Goal: Entertainment & Leisure: Browse casually

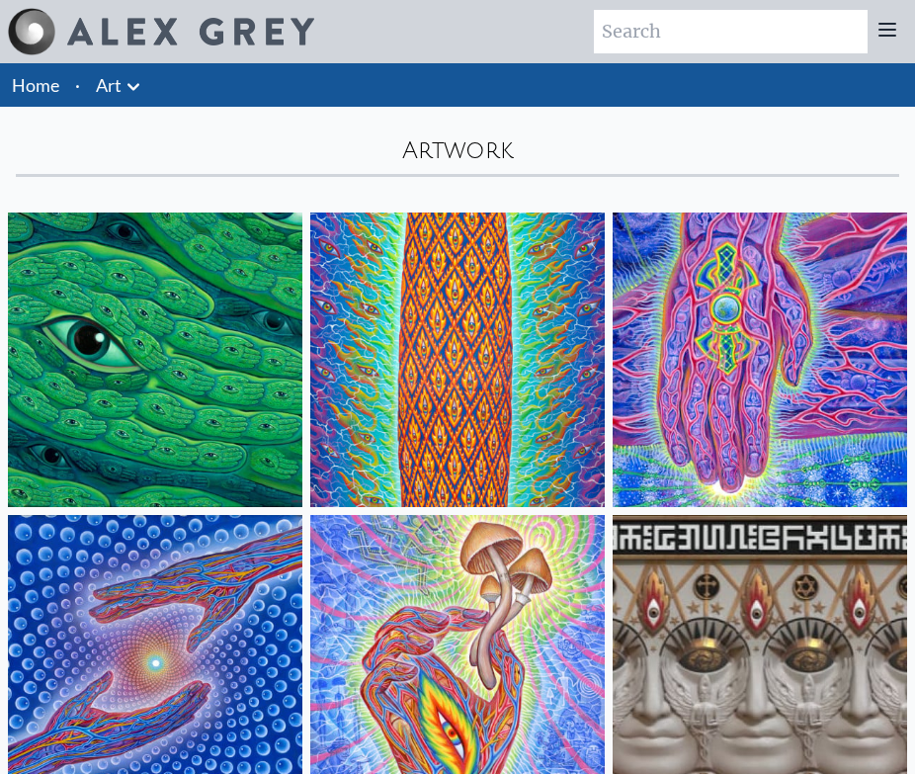
click at [195, 371] on img at bounding box center [155, 359] width 294 height 294
click at [402, 397] on img at bounding box center [457, 359] width 294 height 294
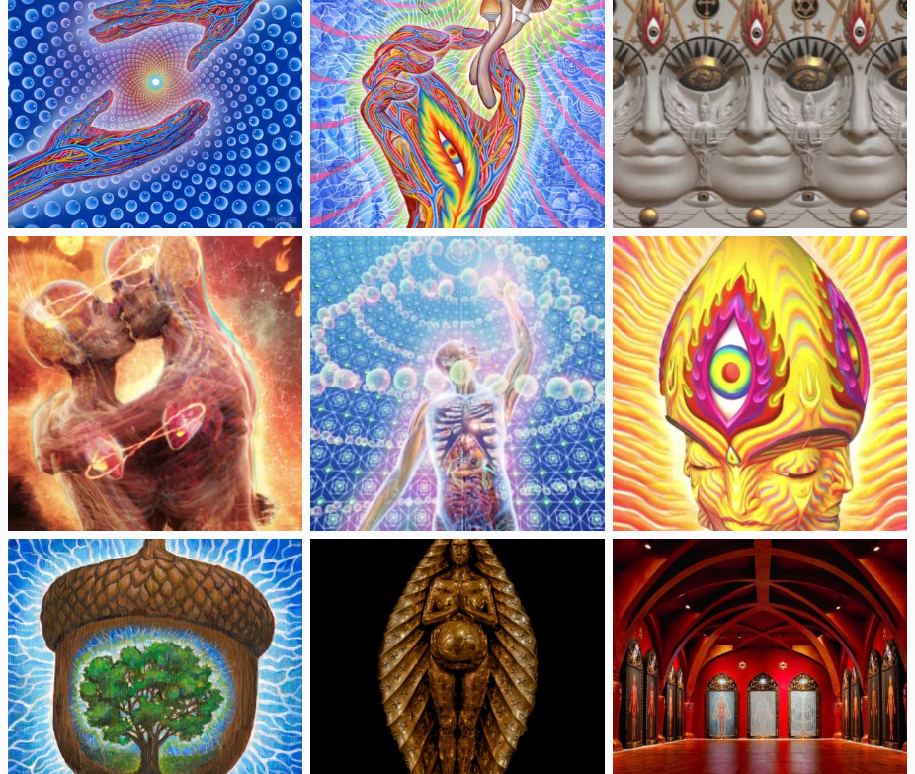
scroll to position [582, 0]
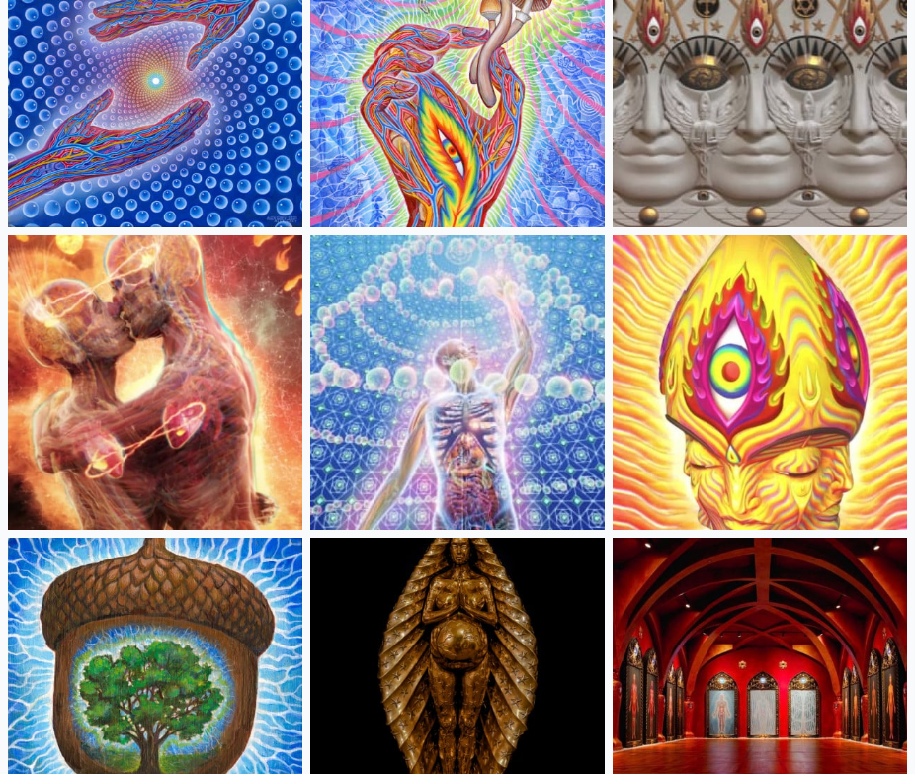
click at [193, 351] on img at bounding box center [155, 382] width 294 height 294
click at [184, 351] on img at bounding box center [155, 382] width 294 height 294
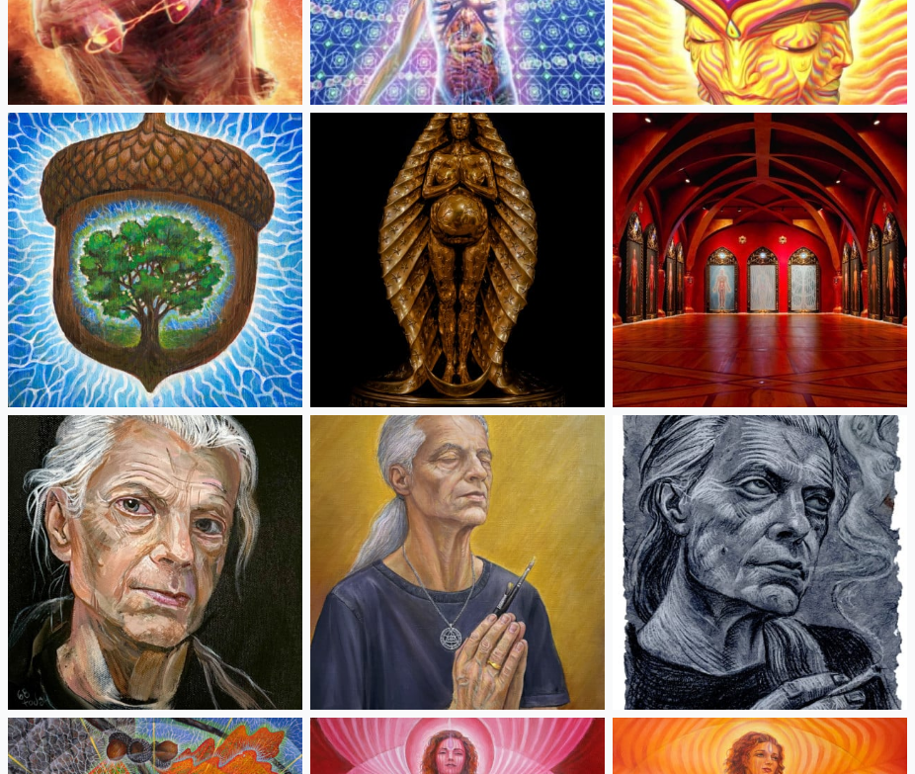
scroll to position [1047, 0]
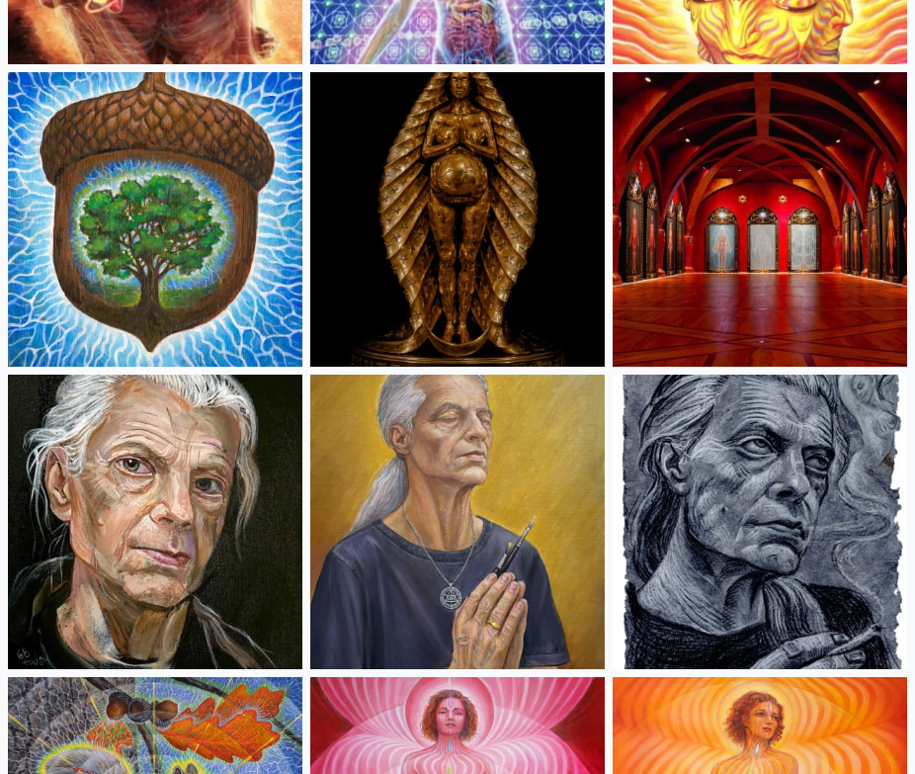
click at [721, 227] on img at bounding box center [760, 219] width 294 height 294
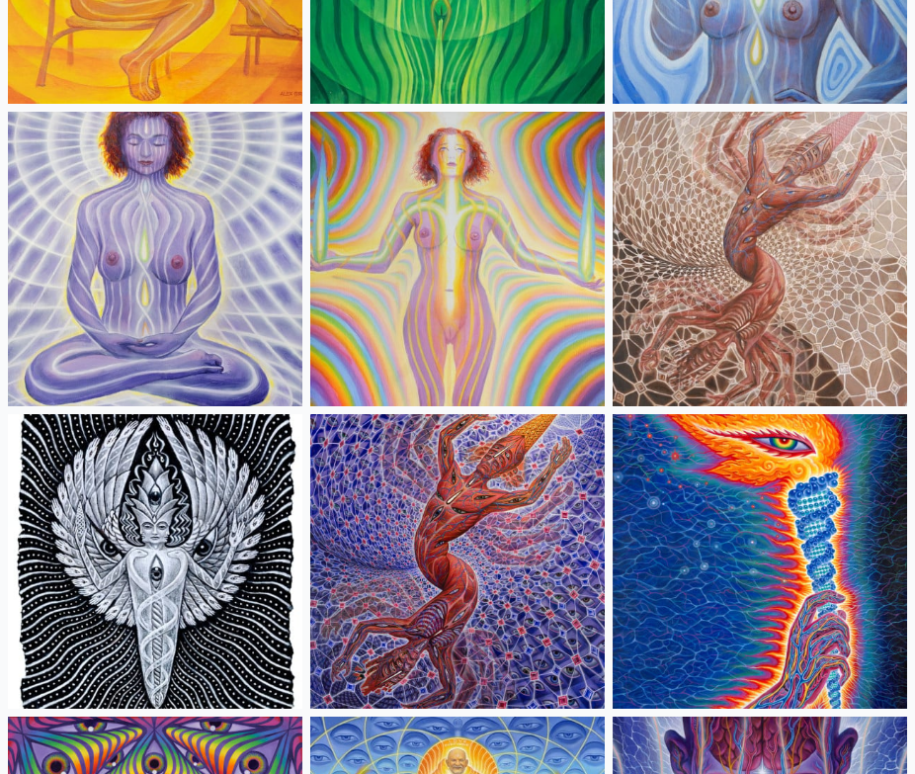
scroll to position [2219, 0]
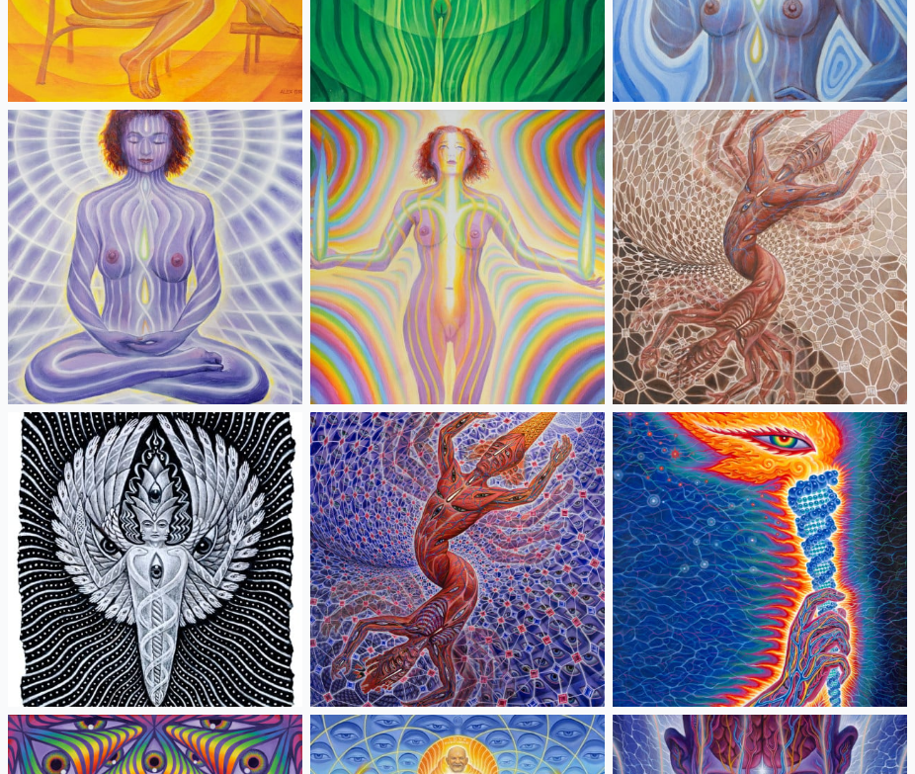
click at [807, 269] on img at bounding box center [760, 257] width 294 height 294
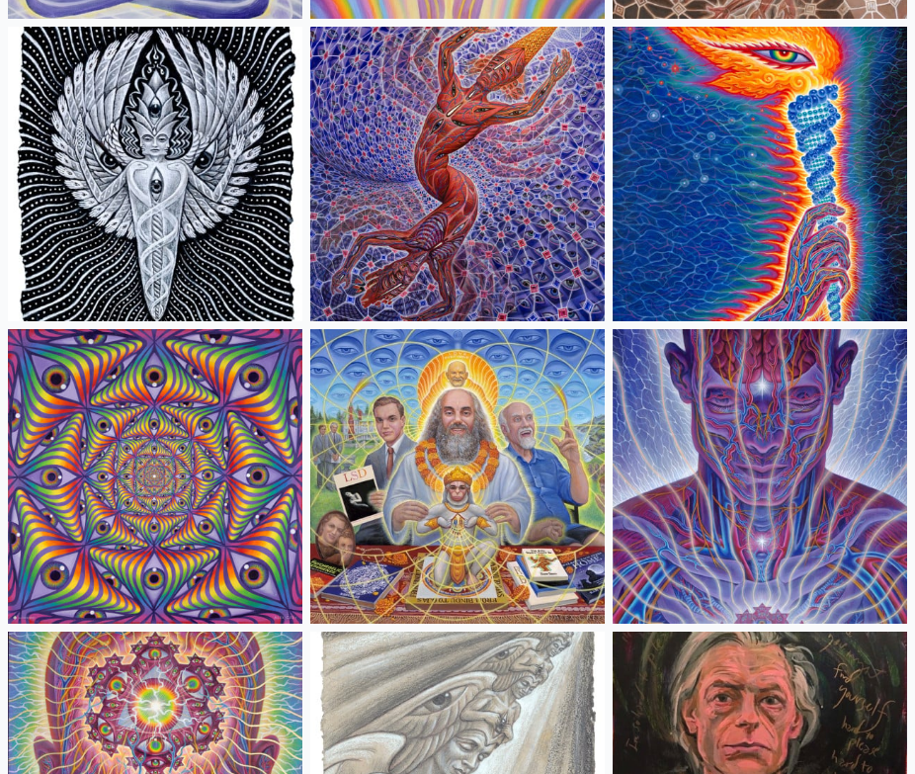
scroll to position [2620, 0]
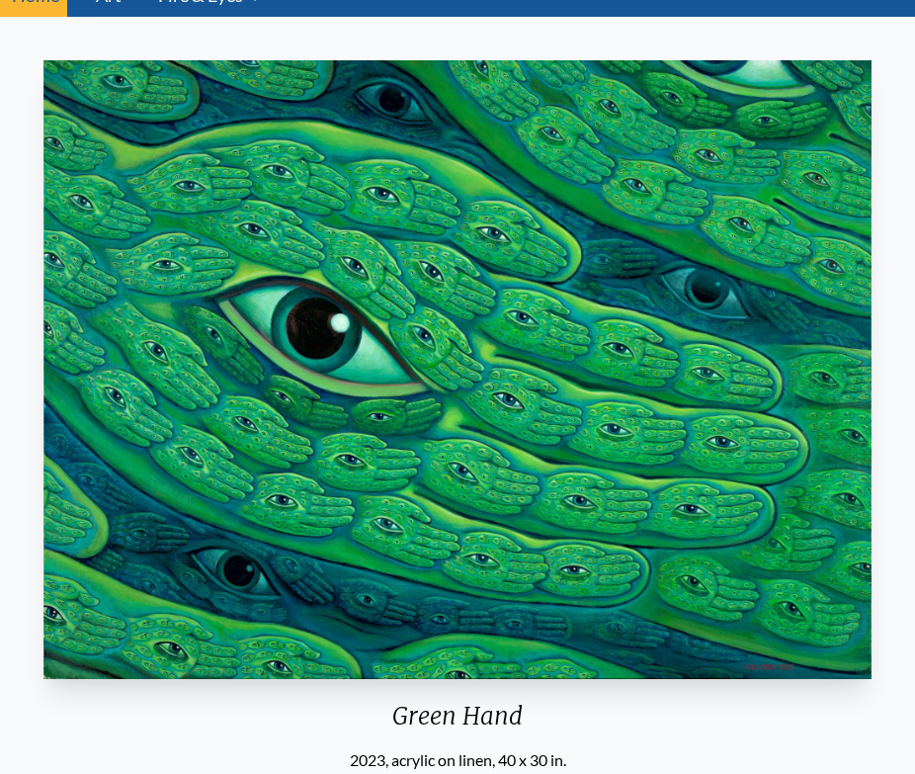
scroll to position [92, 0]
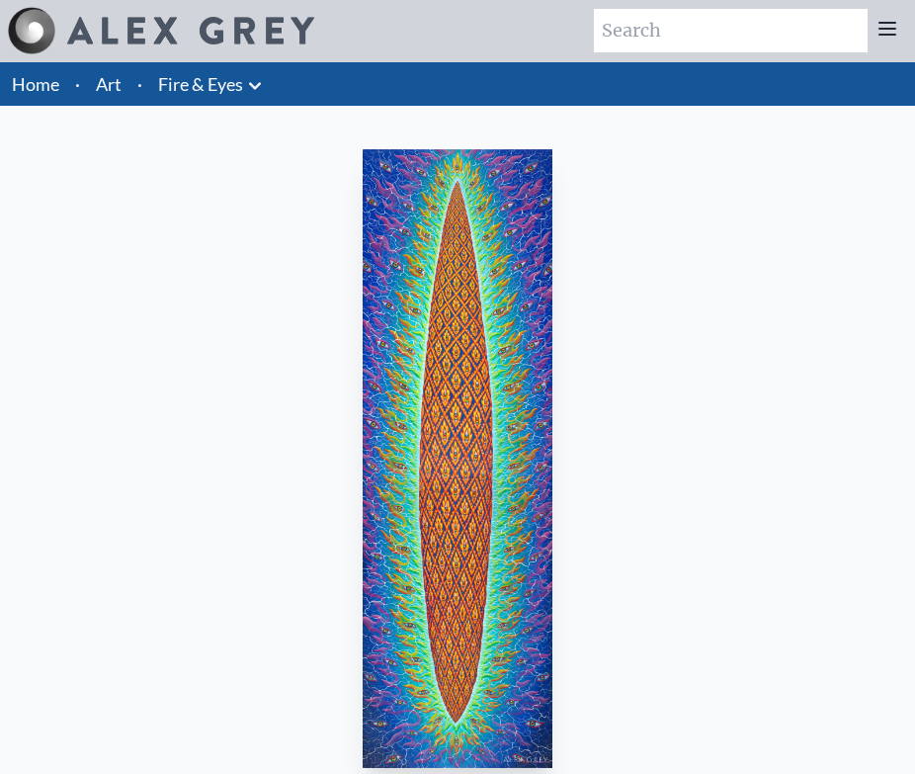
scroll to position [1, 0]
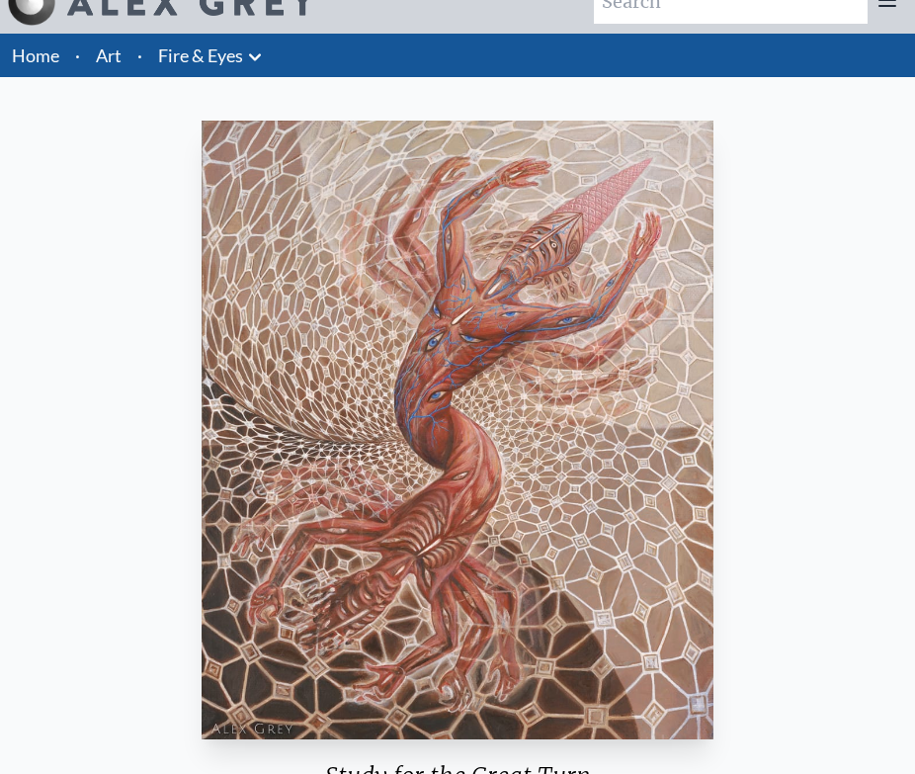
scroll to position [33, 0]
